Goal: Find specific page/section

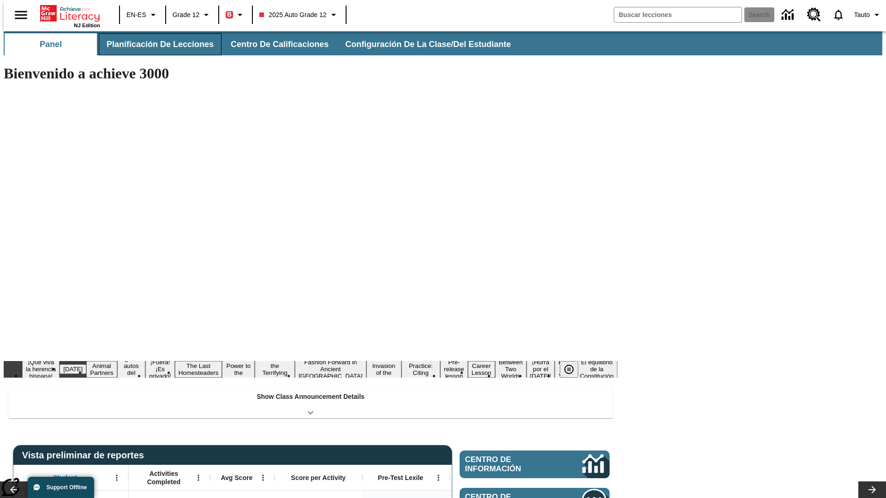
click at [155, 44] on button "Planificación de lecciones" at bounding box center [160, 44] width 123 height 22
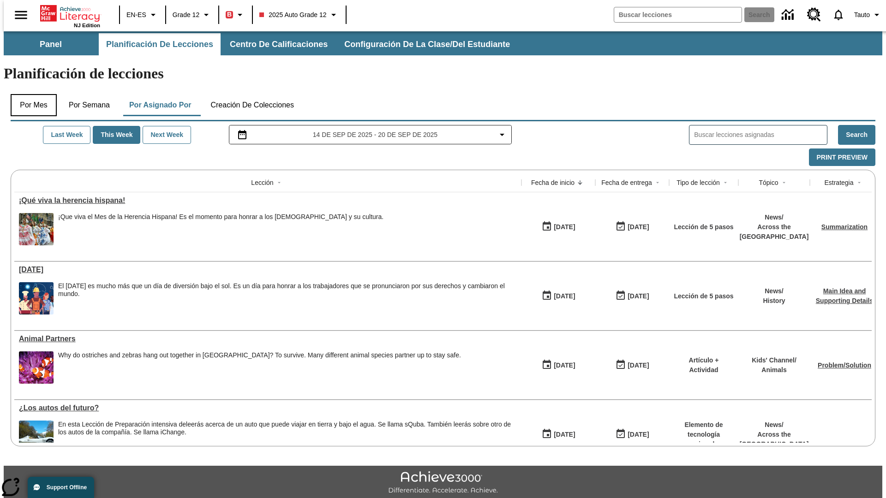
click at [30, 94] on button "Por mes" at bounding box center [34, 105] width 46 height 22
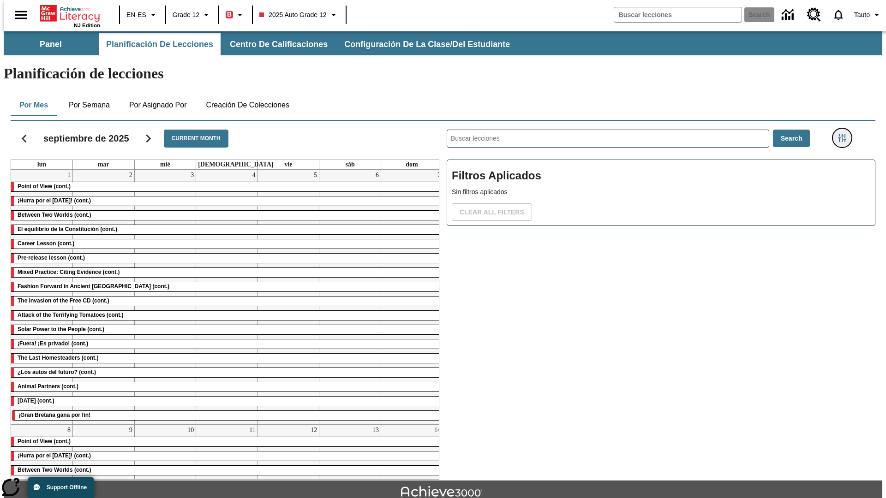
click at [845, 134] on icon "Menú lateral de filtros" at bounding box center [842, 138] width 8 height 8
